Goal: Information Seeking & Learning: Learn about a topic

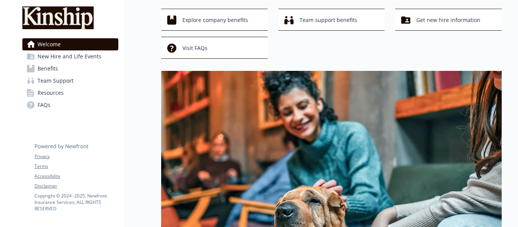
scroll to position [35, 0]
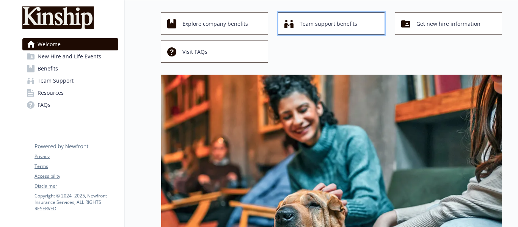
drag, startPoint x: 326, startPoint y: 30, endPoint x: 304, endPoint y: 26, distance: 21.9
drag, startPoint x: 304, startPoint y: 26, endPoint x: 307, endPoint y: 22, distance: 4.4
click at [307, 22] on span "Team support benefits" at bounding box center [328, 24] width 58 height 14
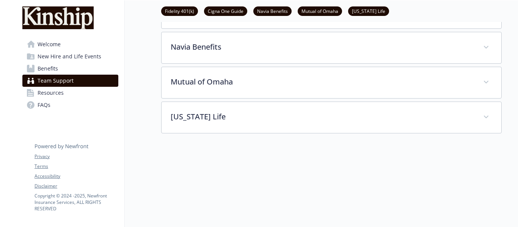
scroll to position [207, 0]
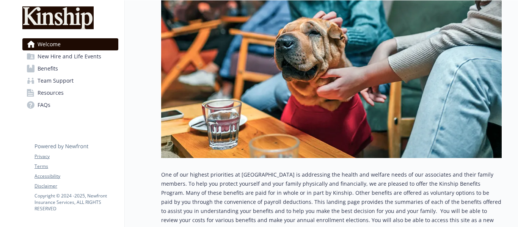
scroll to position [14, 0]
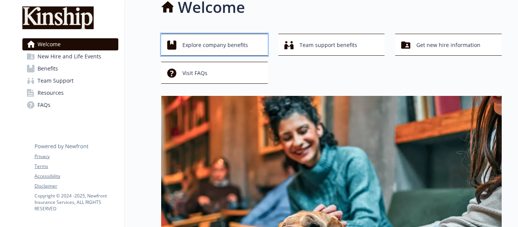
click at [212, 47] on span "Explore company benefits" at bounding box center [215, 45] width 66 height 14
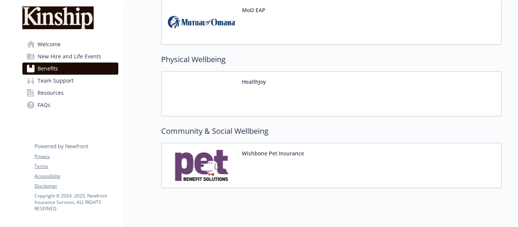
scroll to position [1377, 0]
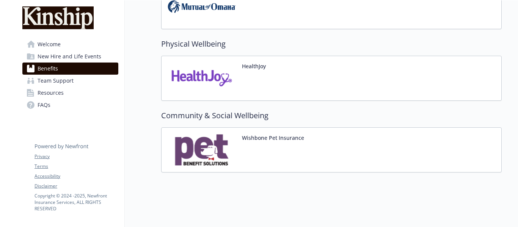
click at [288, 135] on button "Wishbone Pet Insurance" at bounding box center [273, 138] width 62 height 8
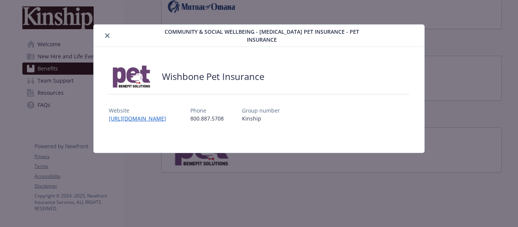
scroll to position [1377, 0]
